Goal: Task Accomplishment & Management: Manage account settings

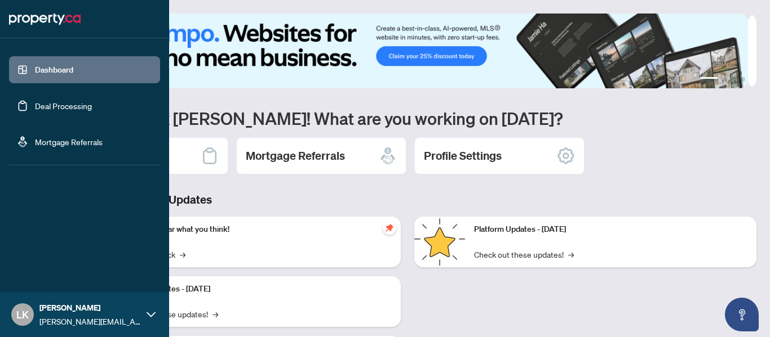
click at [39, 107] on link "Deal Processing" at bounding box center [63, 106] width 57 height 10
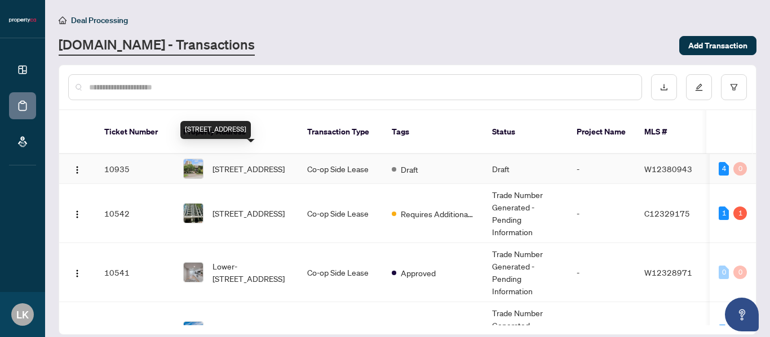
click at [232, 163] on span "[STREET_ADDRESS]" at bounding box center [248, 169] width 72 height 12
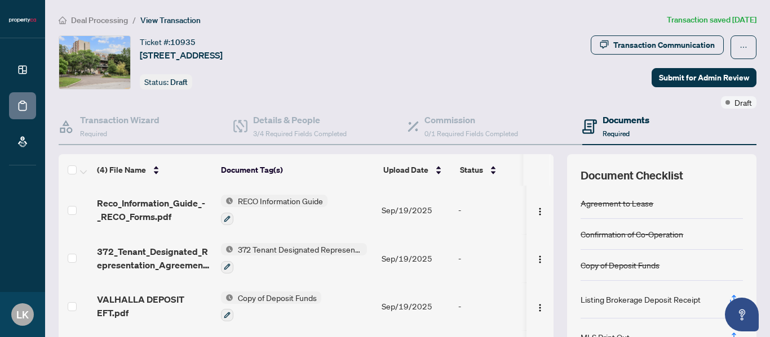
scroll to position [134, 0]
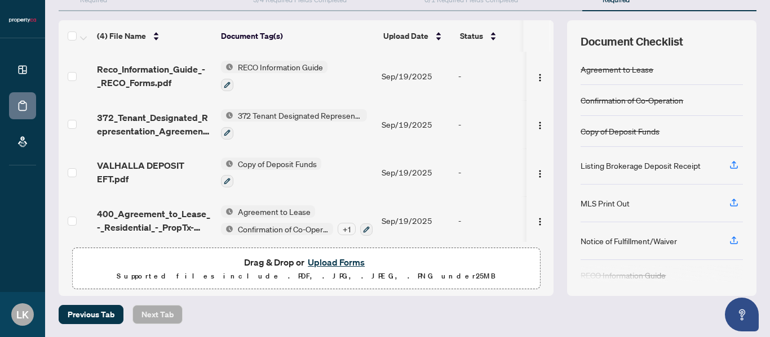
click at [331, 260] on button "Upload Forms" at bounding box center [336, 262] width 64 height 15
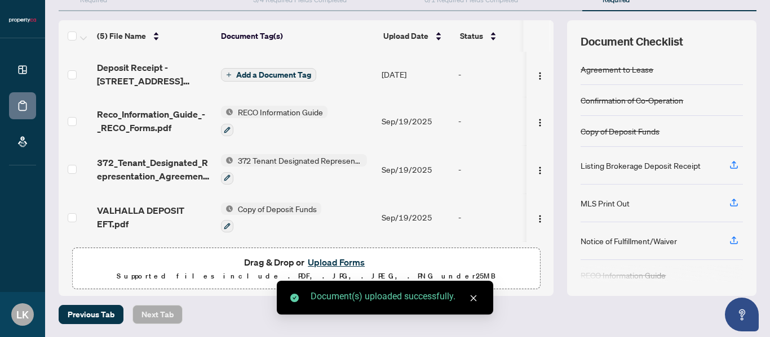
click at [255, 77] on span "Add a Document Tag" at bounding box center [273, 75] width 75 height 8
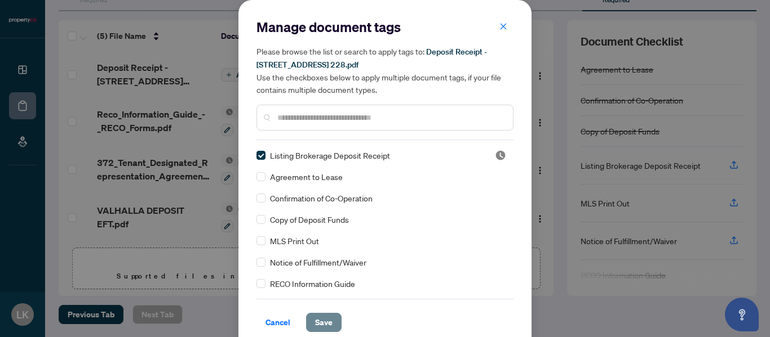
click at [318, 318] on span "Save" at bounding box center [323, 323] width 17 height 18
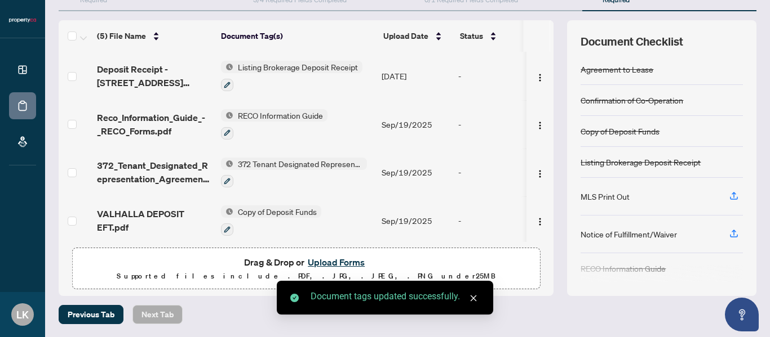
scroll to position [21, 0]
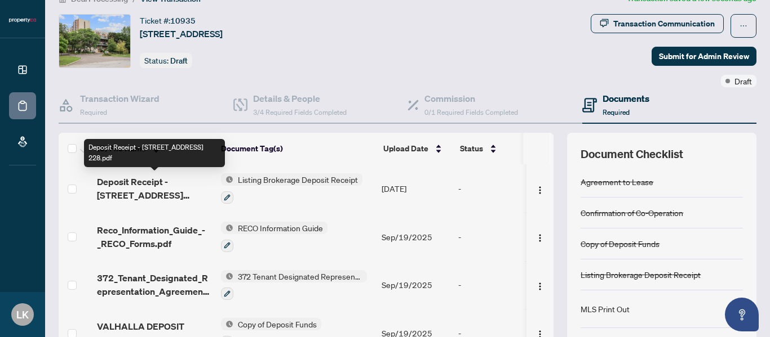
click at [170, 184] on span "Deposit Receipt - [STREET_ADDRESS] 228.pdf" at bounding box center [154, 188] width 115 height 27
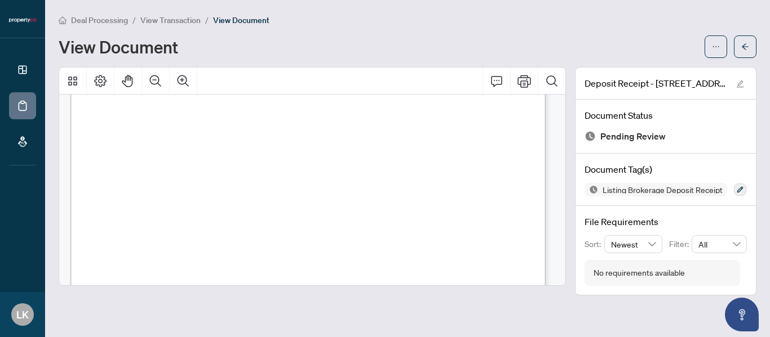
scroll to position [446, 0]
